Goal: Transaction & Acquisition: Purchase product/service

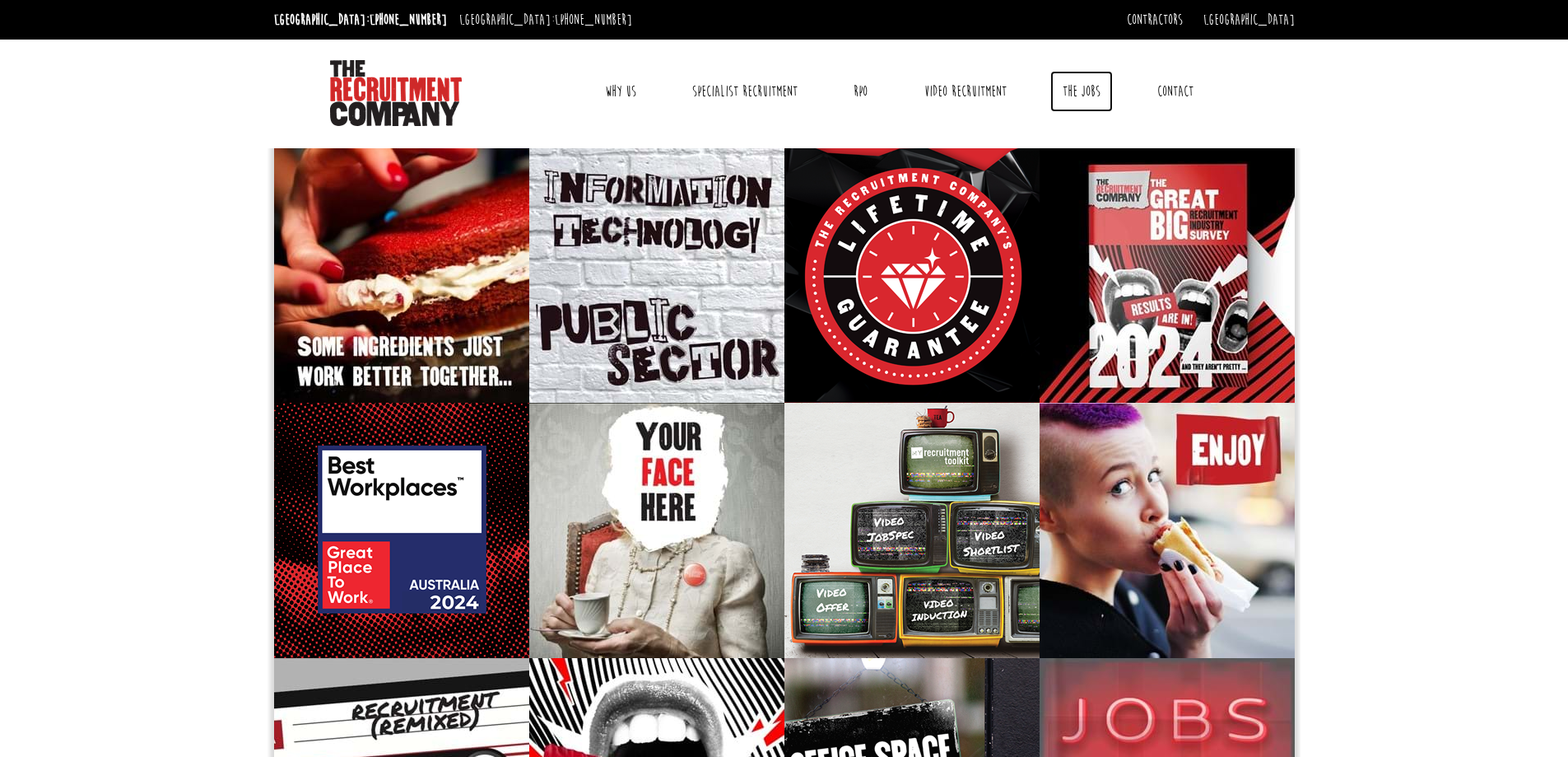
click at [1075, 85] on link "The Jobs" at bounding box center [1082, 91] width 62 height 41
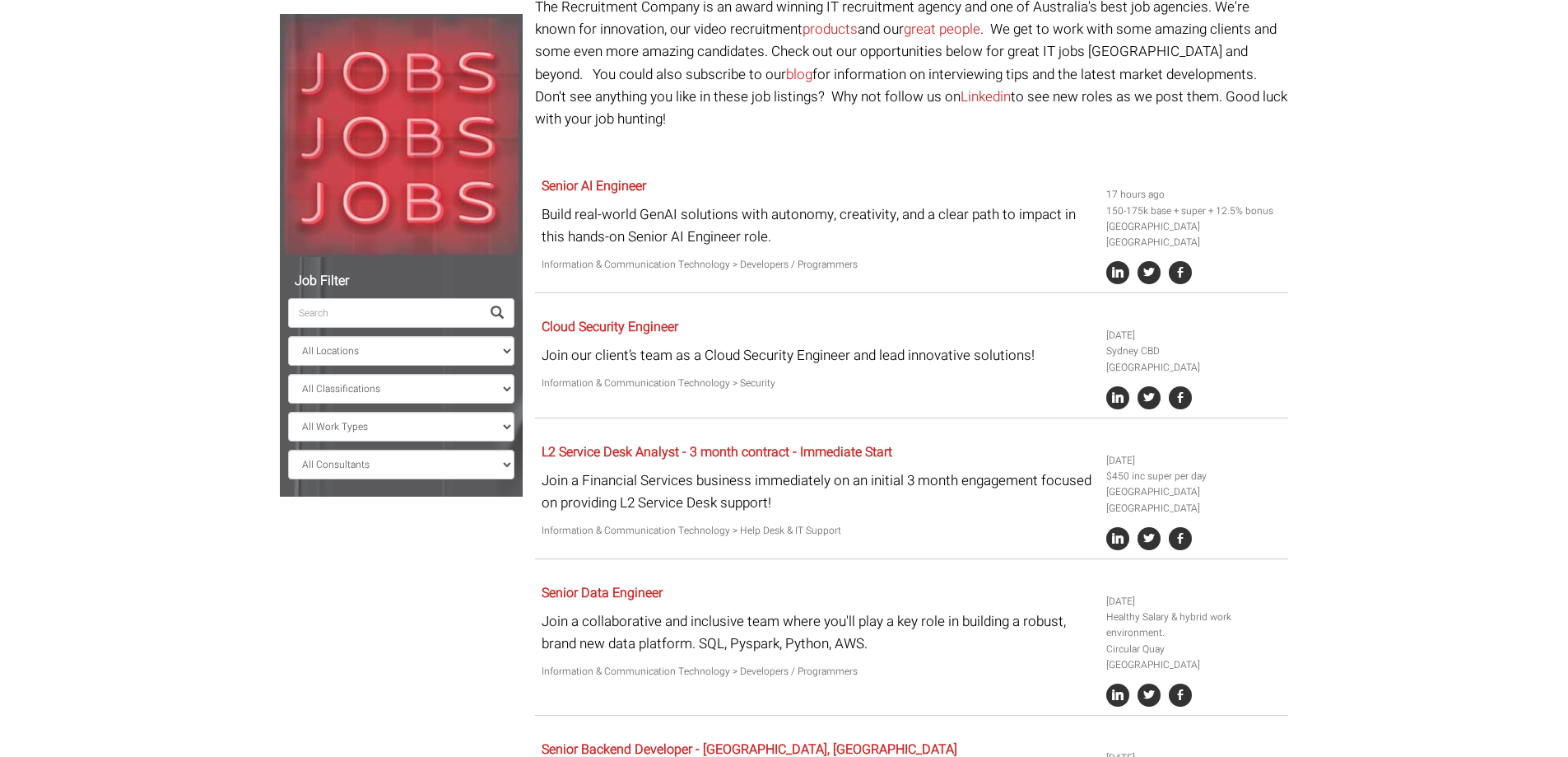
scroll to position [164, 0]
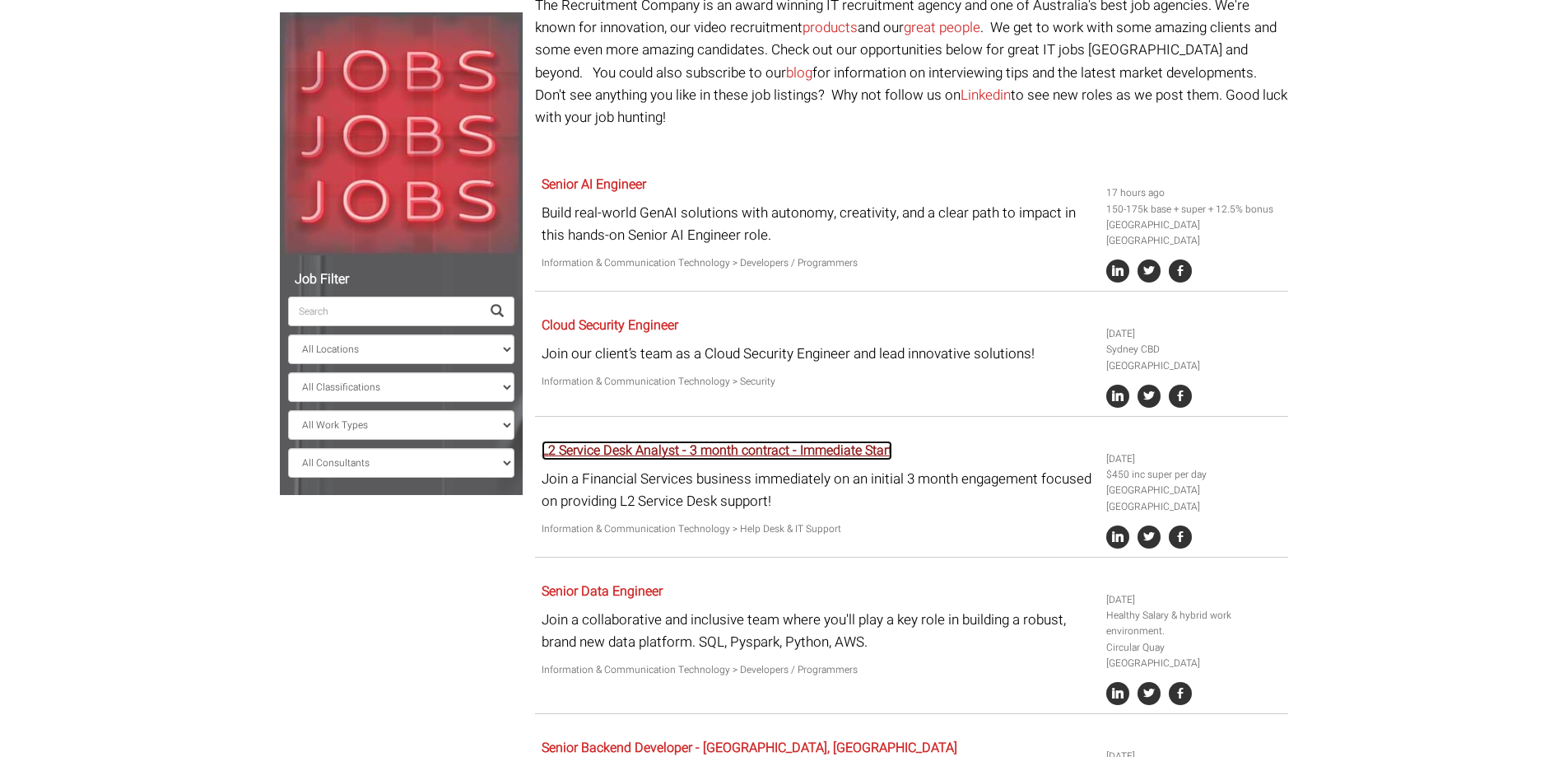
click at [603, 440] on link "L2 Service Desk Analyst - 3 month contract - Immediate Start" at bounding box center [717, 450] width 351 height 20
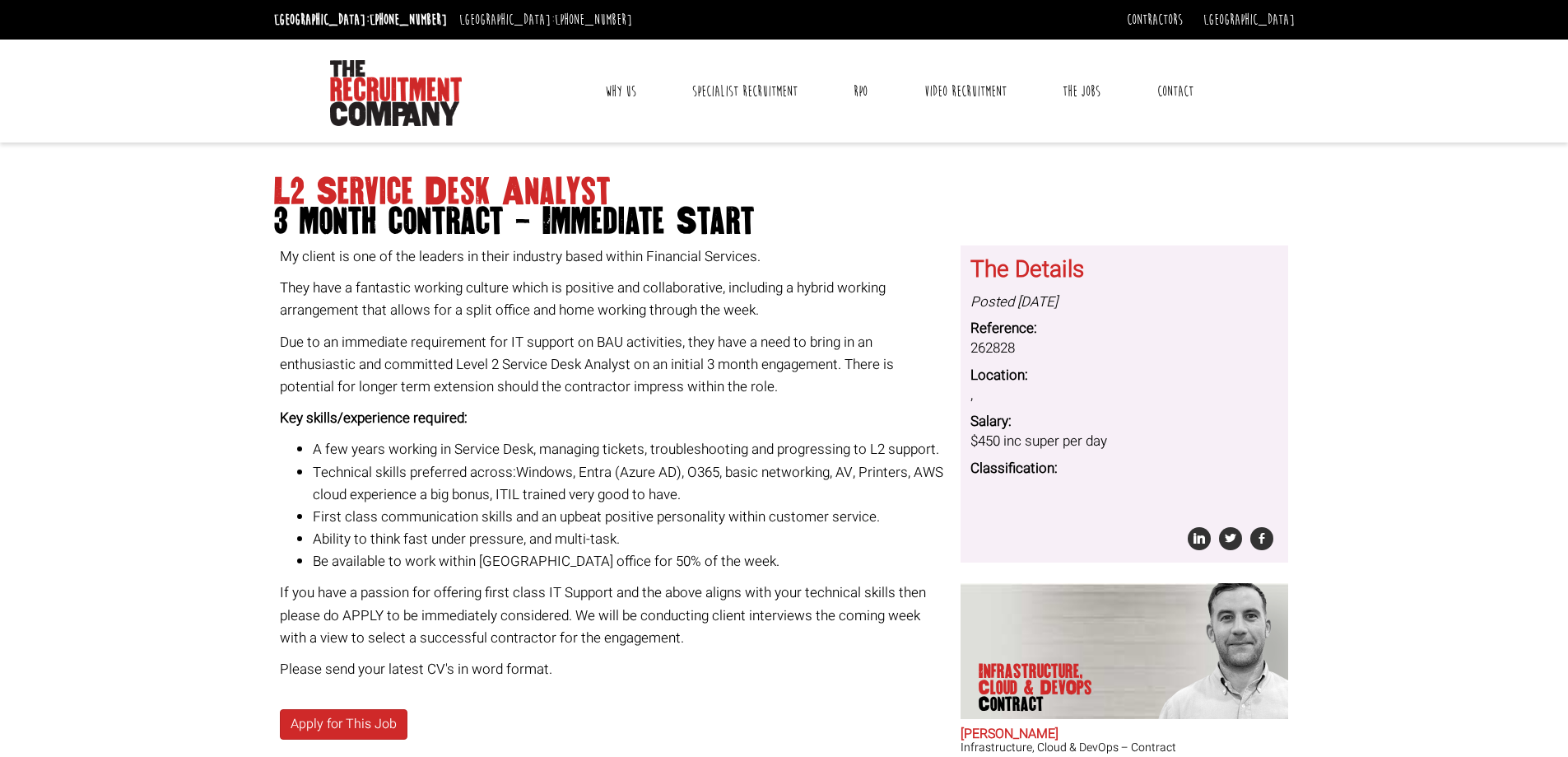
scroll to position [213, 0]
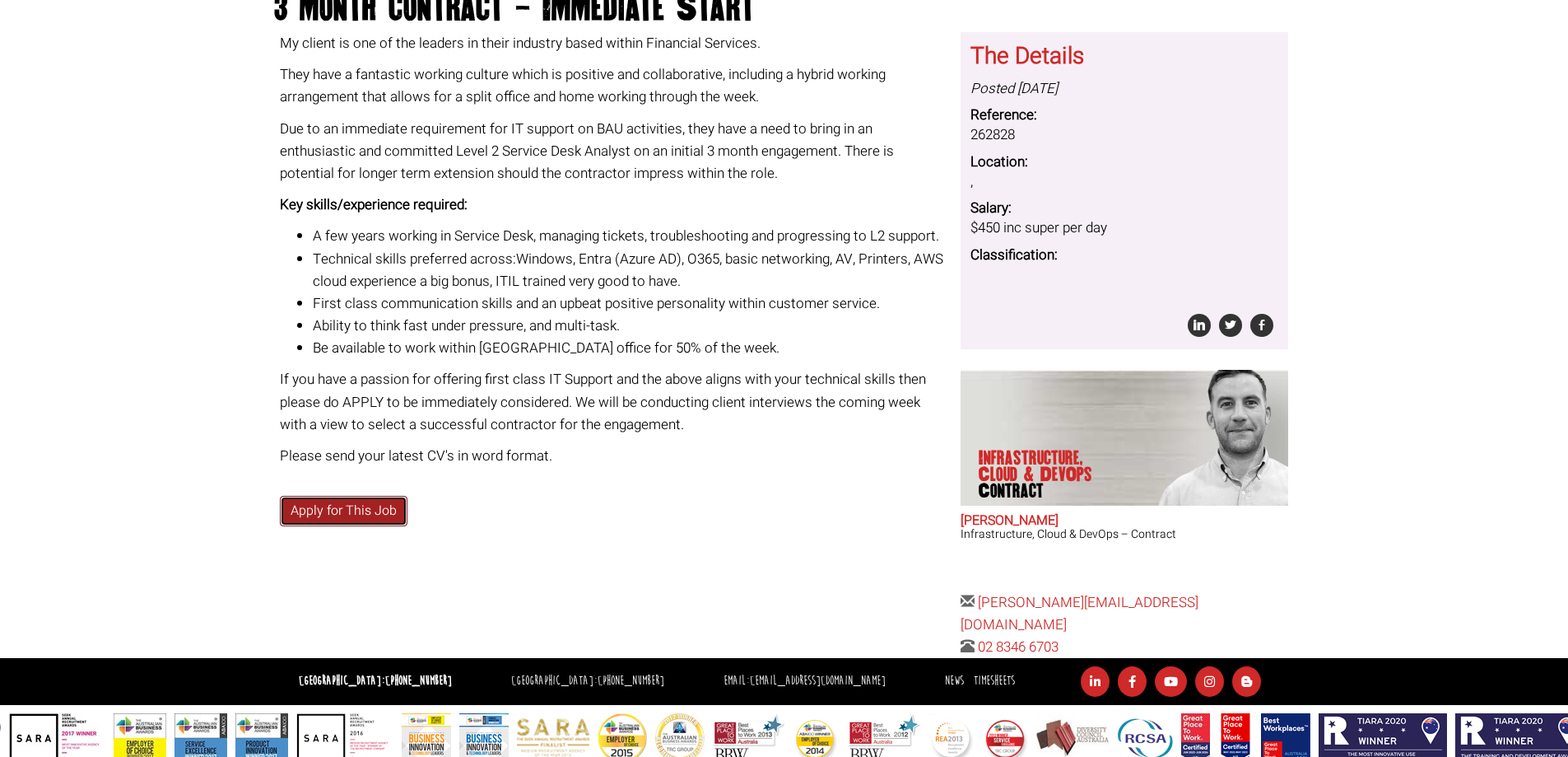
click at [309, 507] on link "Apply for This Job" at bounding box center [344, 511] width 128 height 30
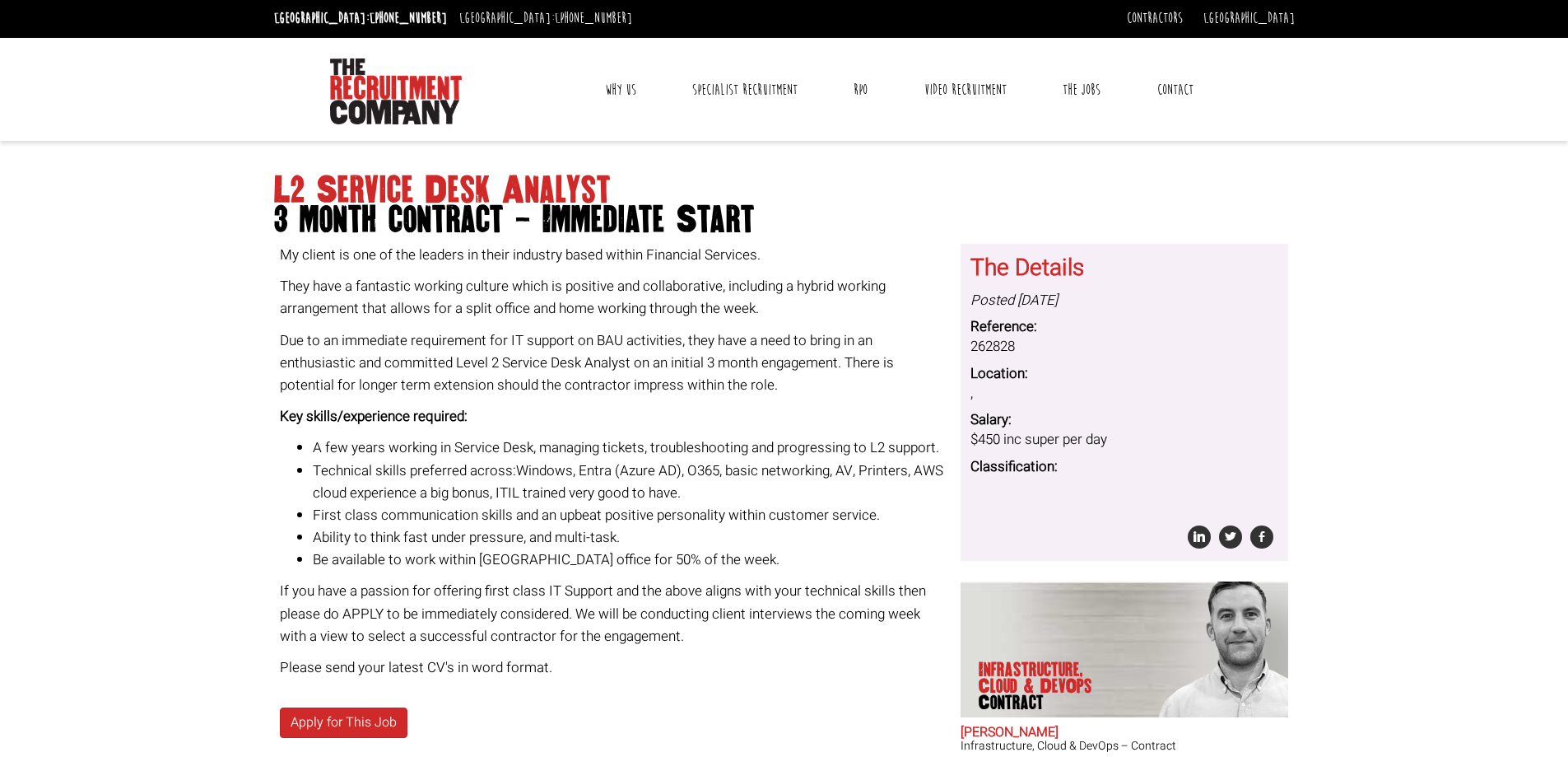
scroll to position [0, 0]
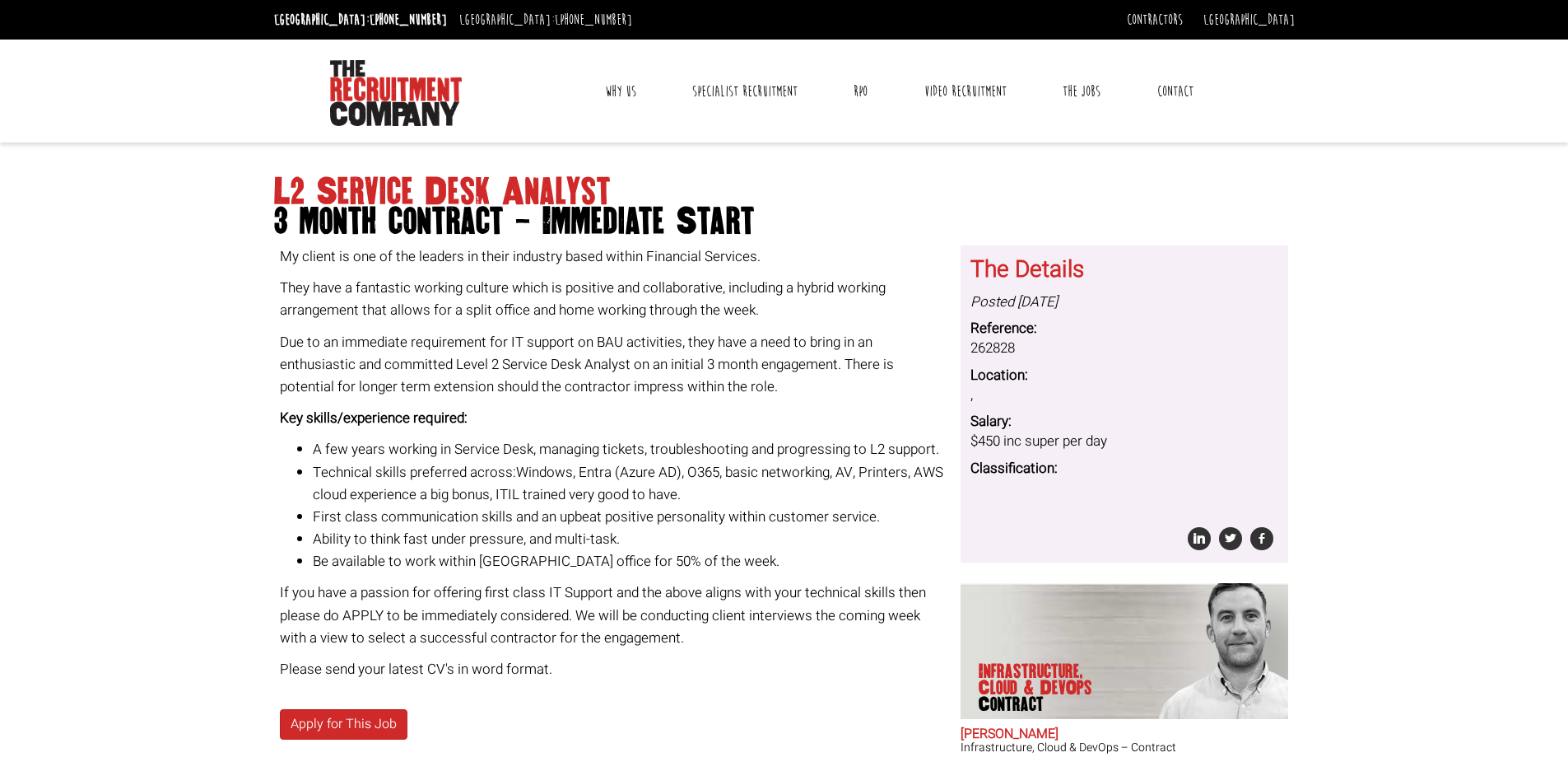
click at [400, 188] on h1 "L2 Service Desk Analyst 3 month contract - Immediate Start" at bounding box center [784, 206] width 1021 height 59
copy h1 "L2 Service Desk Analyst"
click at [1001, 351] on dd "262828" at bounding box center [1124, 348] width 308 height 20
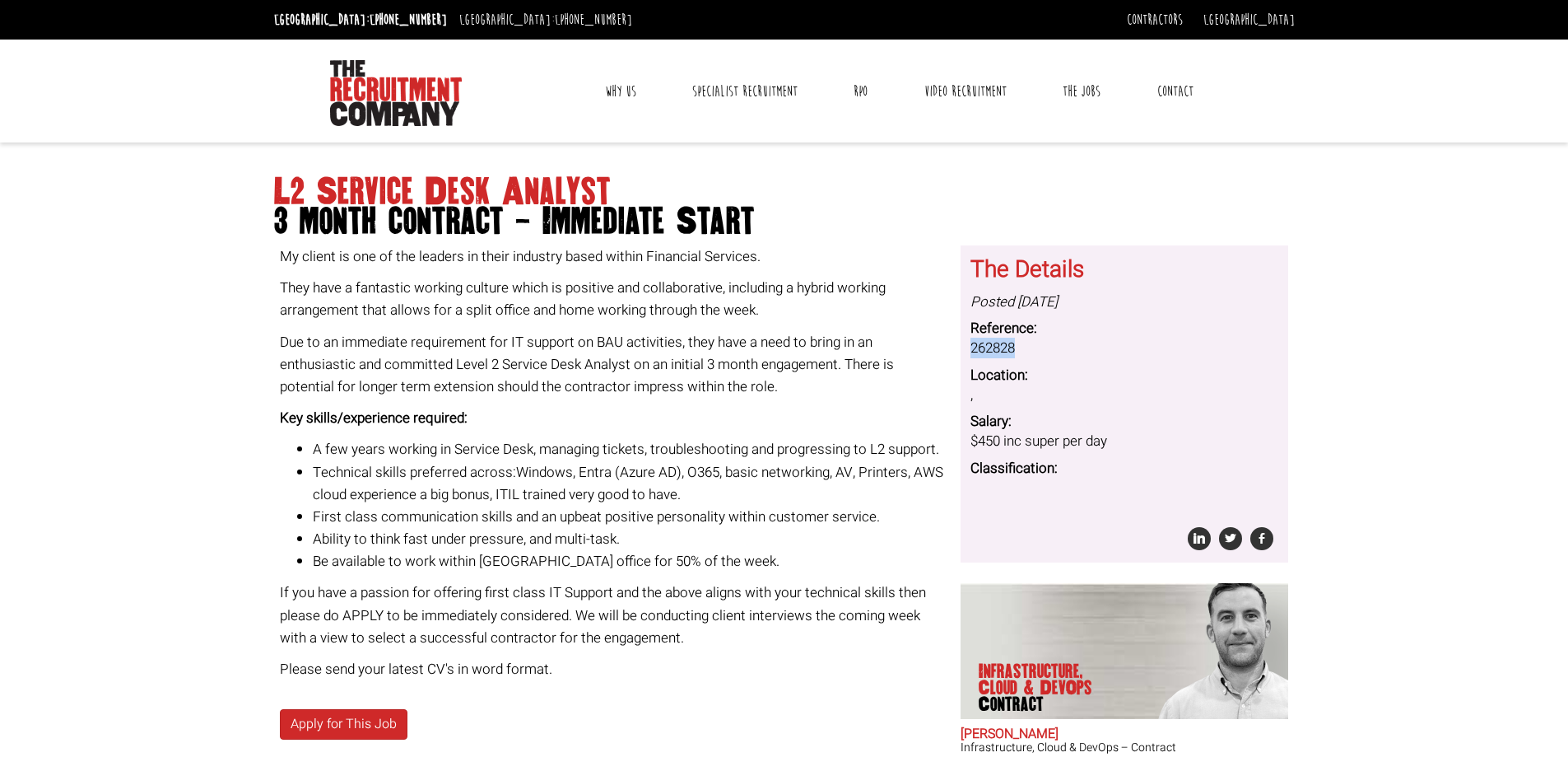
click at [1001, 351] on dd "262828" at bounding box center [1124, 348] width 308 height 20
click at [1025, 354] on dd "262828" at bounding box center [1124, 348] width 308 height 20
drag, startPoint x: 1025, startPoint y: 349, endPoint x: 971, endPoint y: 330, distance: 57.2
click at [971, 330] on dl "Posted 4 days ago Reference: 262828 Location: , Salary: $450 inc super per day …" at bounding box center [1124, 395] width 308 height 207
copy dl "Reference: 262828"
